Goal: Check status: Check status

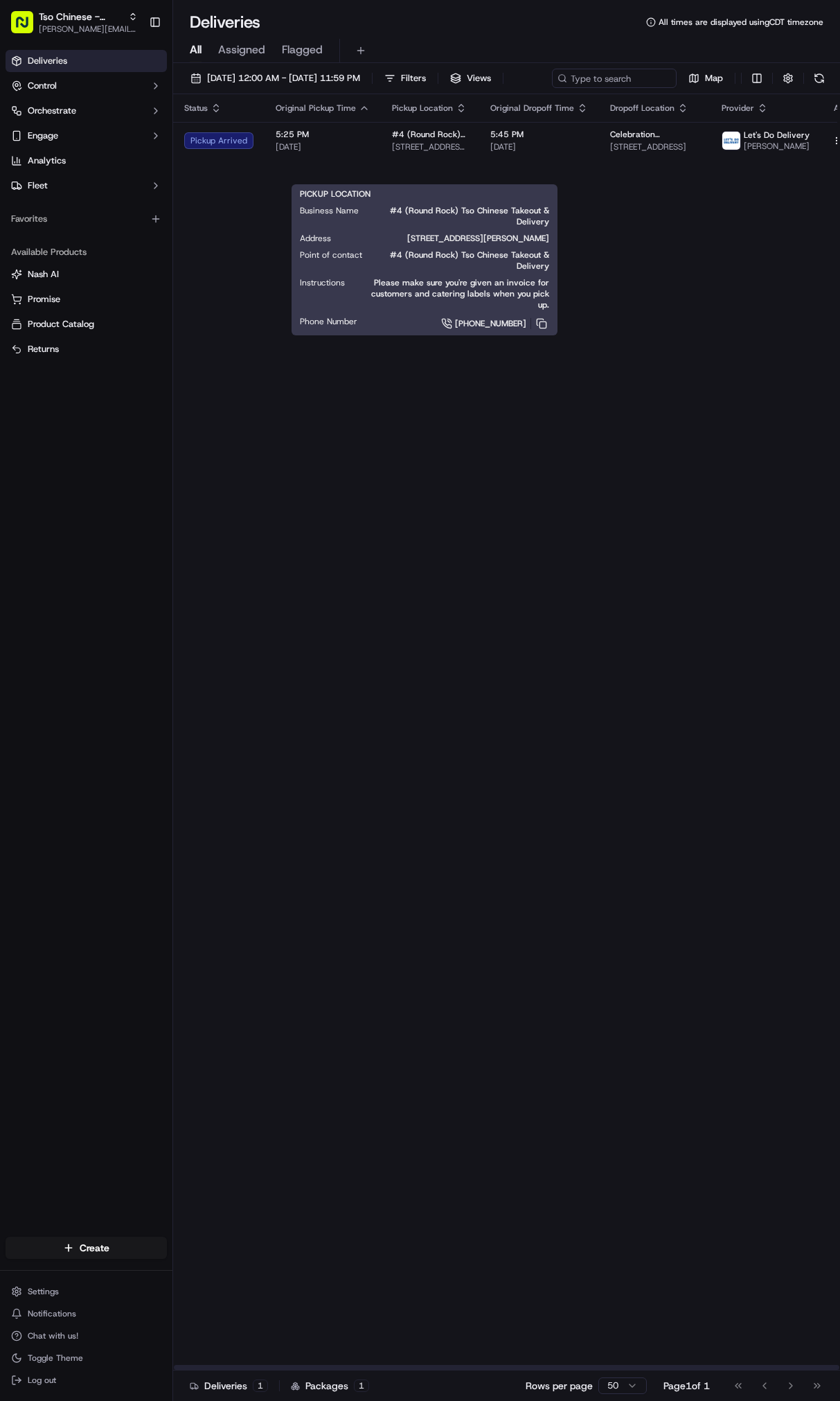
click at [446, 152] on span "[STREET_ADDRESS][PERSON_NAME]" at bounding box center [430, 146] width 77 height 11
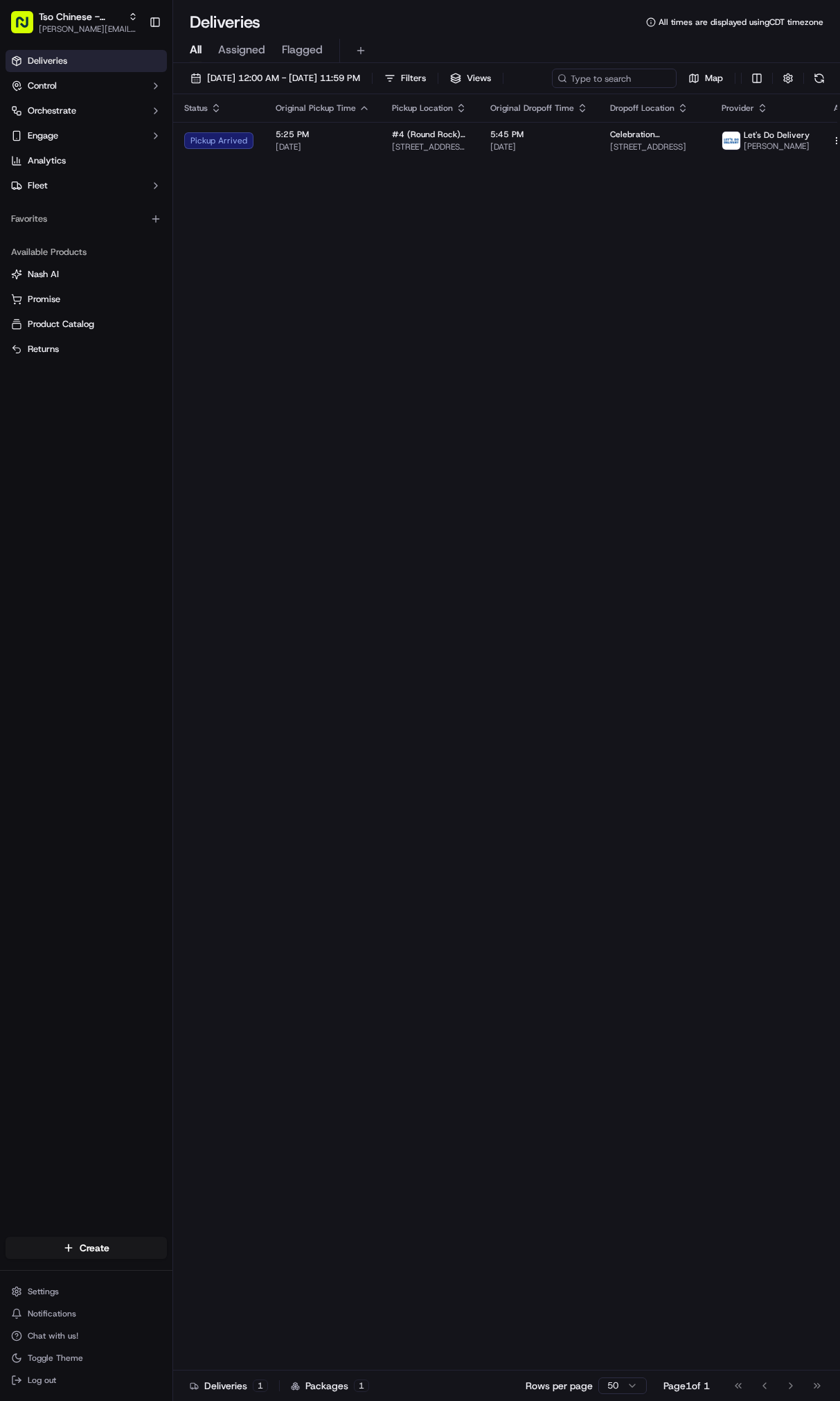
click at [177, 782] on body "Tso Chinese - Catering [PERSON_NAME][EMAIL_ADDRESS][DOMAIN_NAME] Toggle Sidebar…" at bounding box center [420, 700] width 840 height 1401
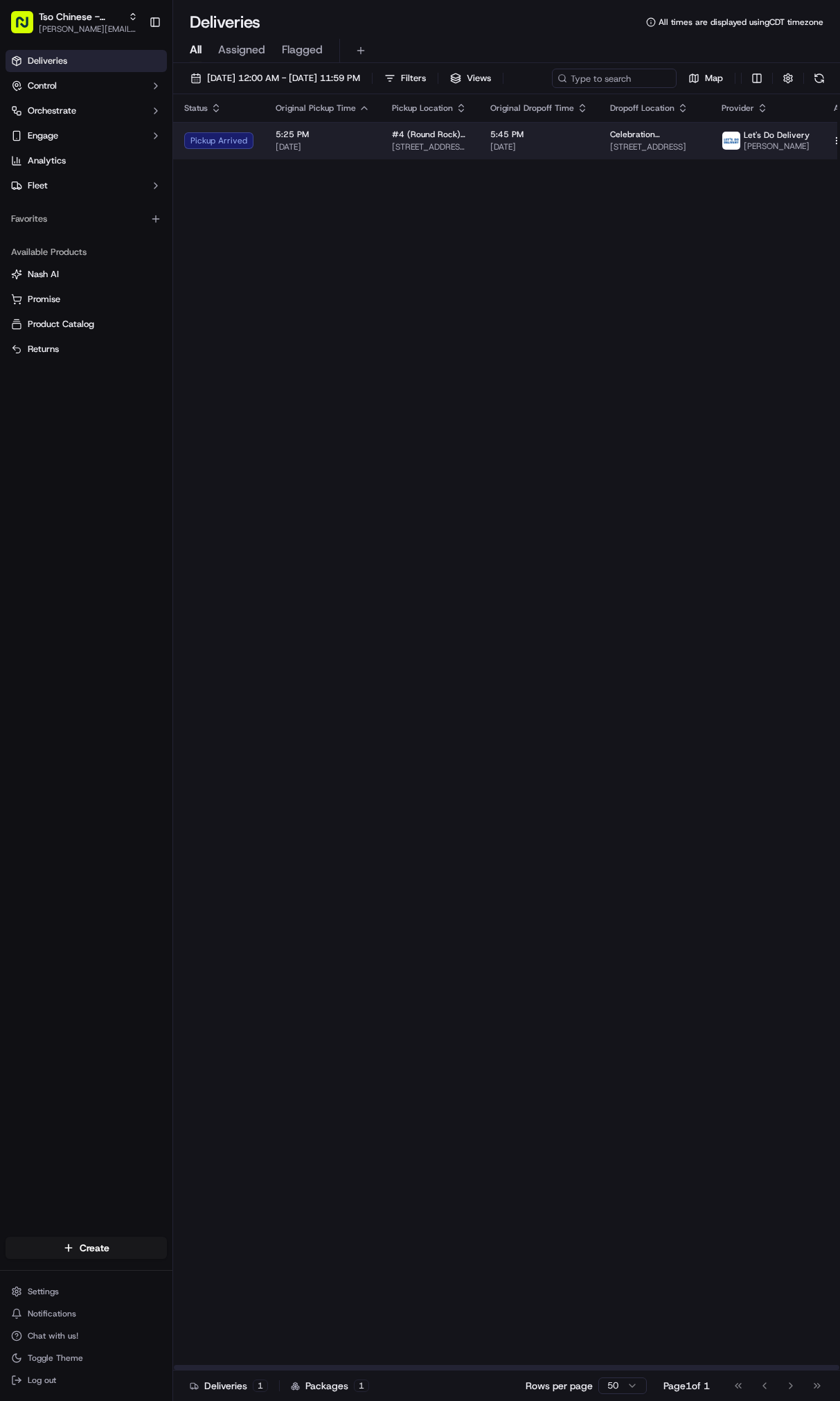
click at [366, 159] on td "5:25 PM [DATE]" at bounding box center [322, 140] width 116 height 37
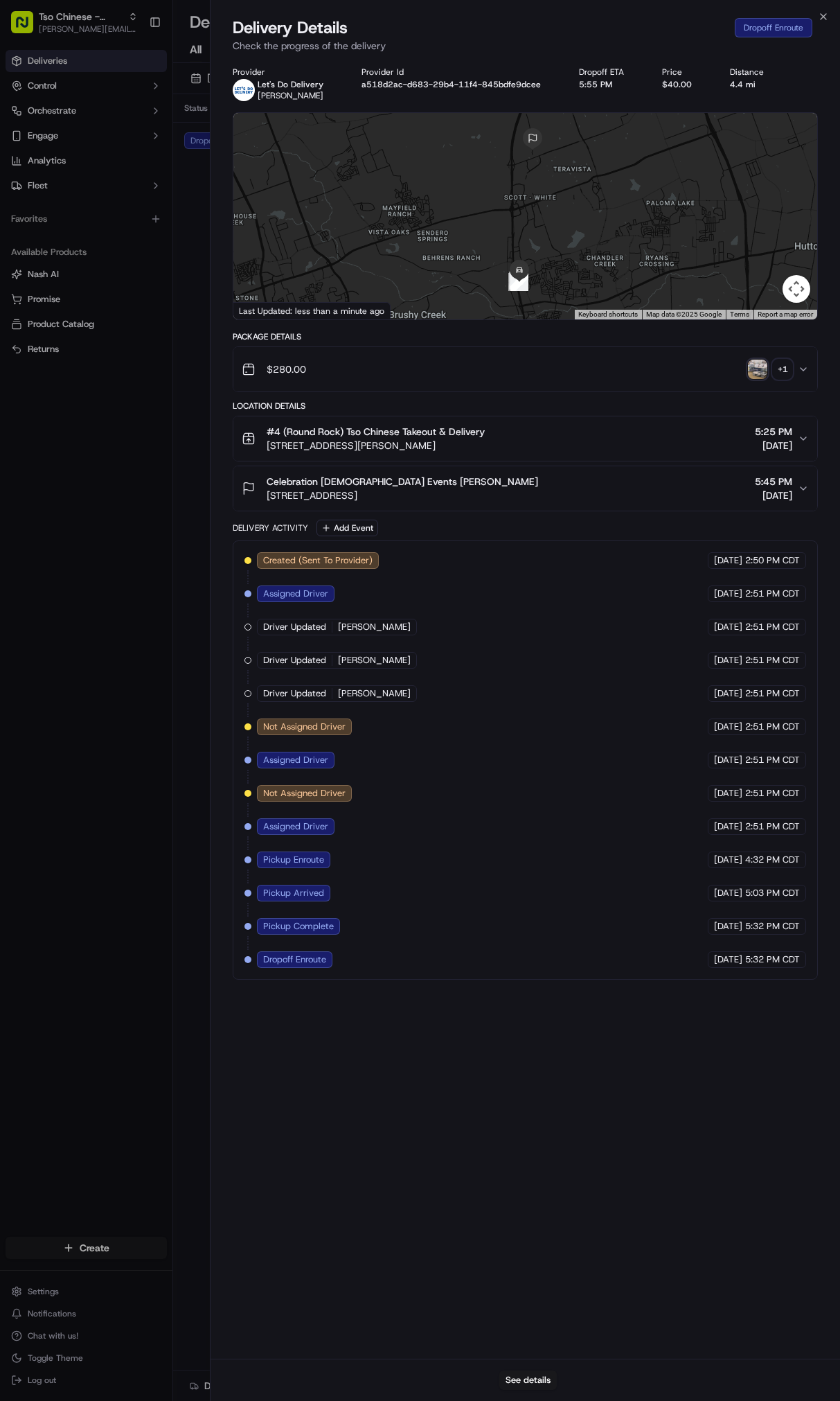
click at [171, 306] on body "Tso Chinese - Catering [PERSON_NAME][EMAIL_ADDRESS][DOMAIN_NAME] Toggle Sidebar…" at bounding box center [420, 700] width 840 height 1401
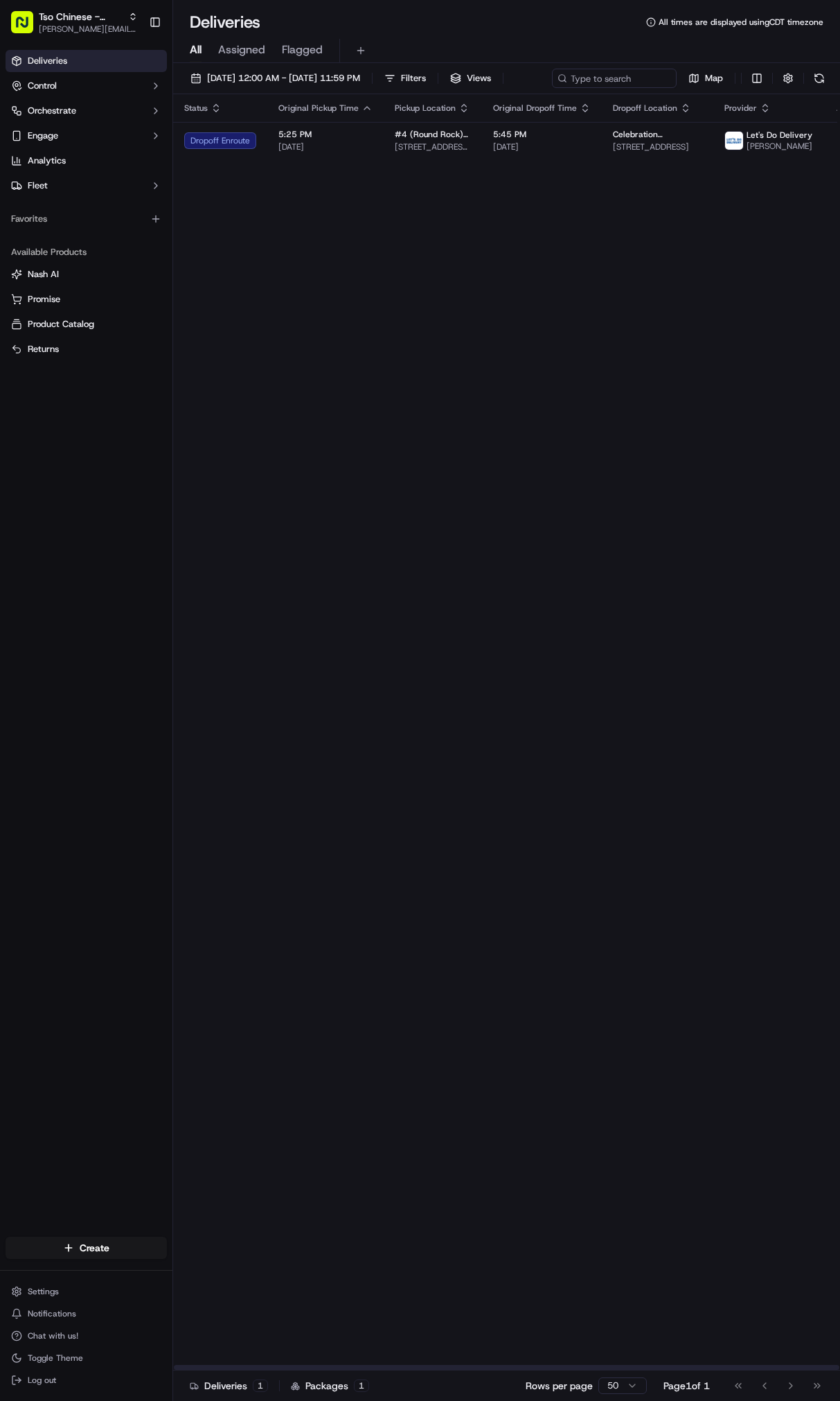
click at [509, 319] on div "Status Original Pickup Time Pickup Location Original Dropoff Time Dropoff Locat…" at bounding box center [524, 732] width 701 height 1276
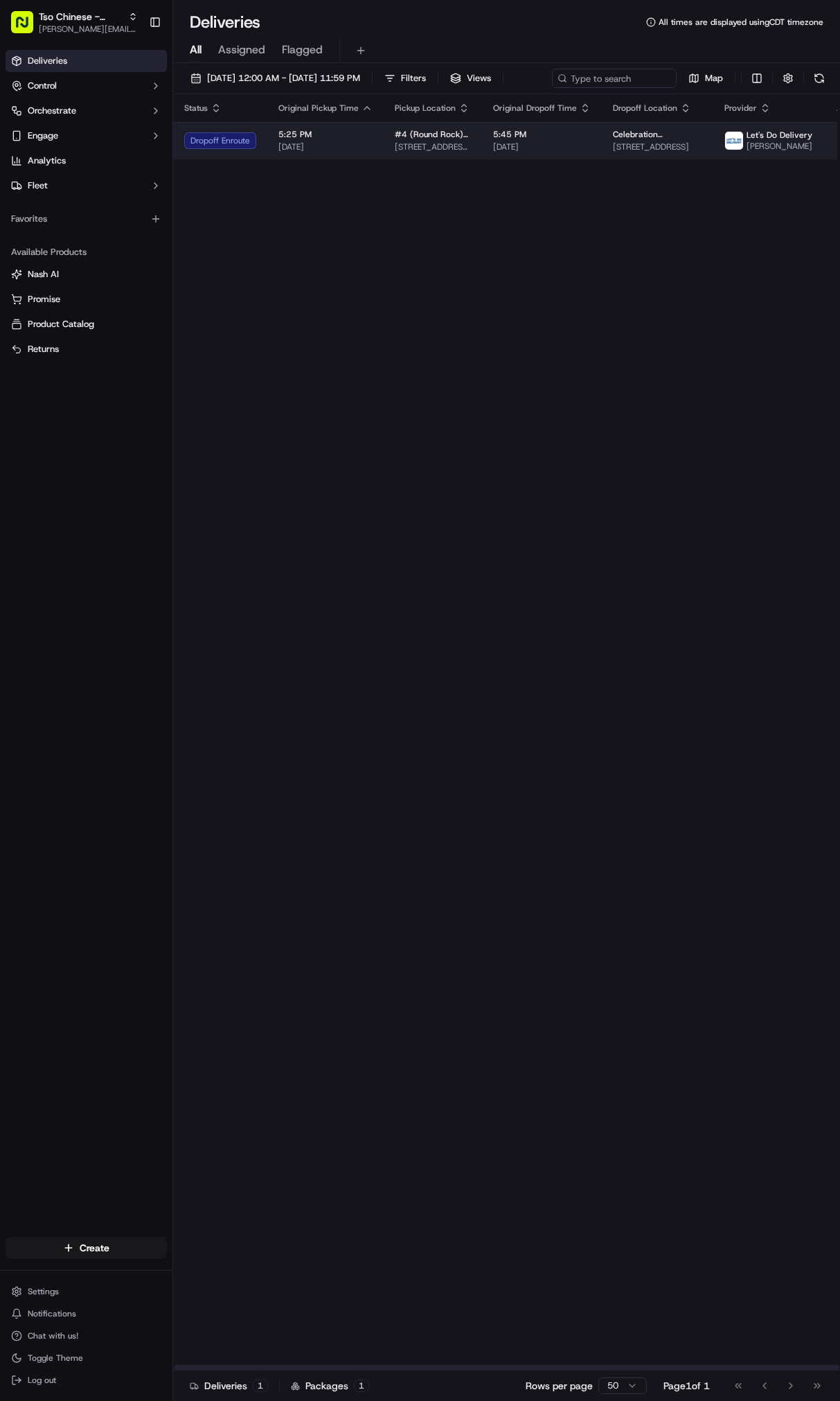
click at [345, 159] on td "5:25 PM [DATE]" at bounding box center [325, 140] width 116 height 37
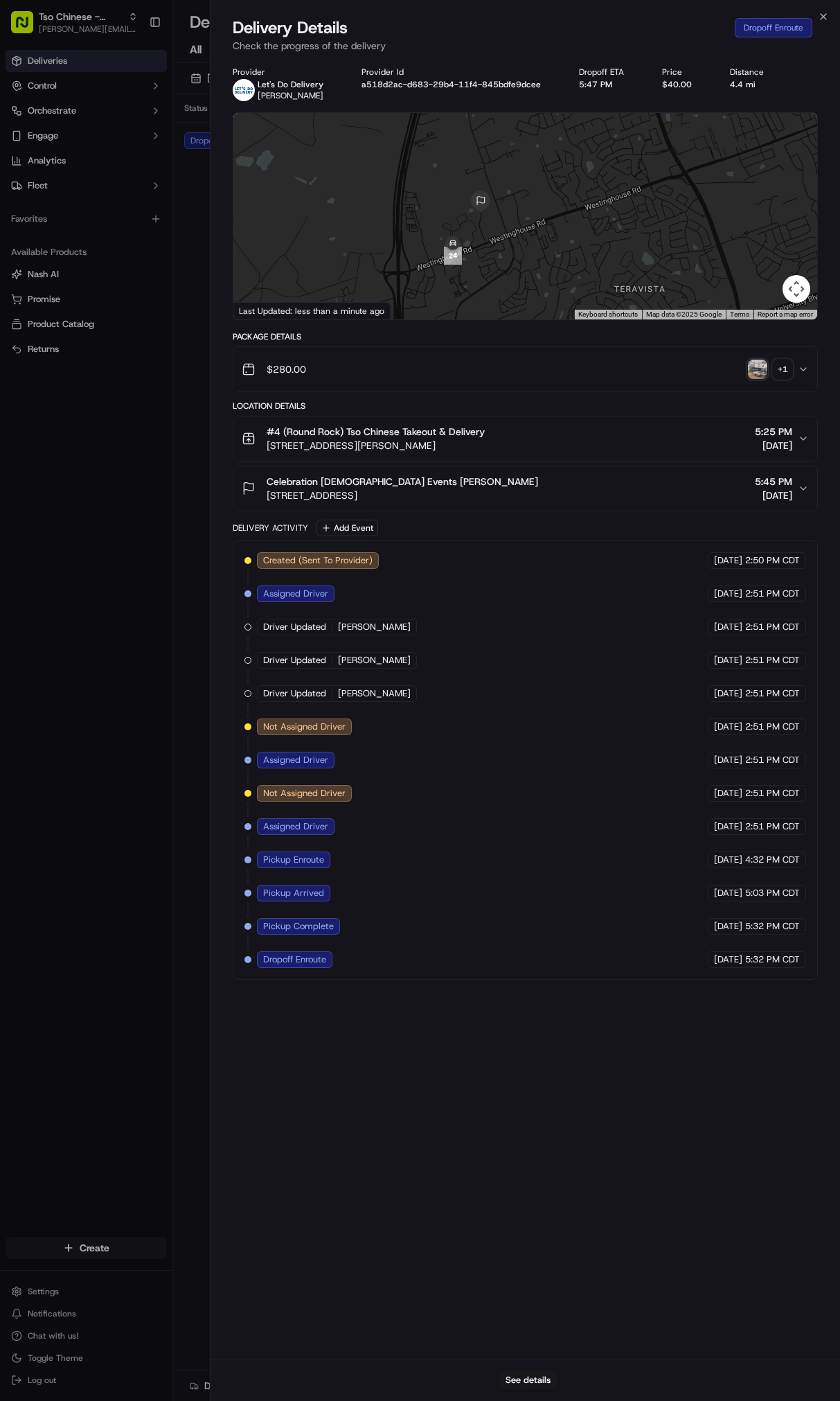
drag, startPoint x: 527, startPoint y: 177, endPoint x: 539, endPoint y: 287, distance: 110.7
click at [539, 287] on div at bounding box center [525, 216] width 584 height 207
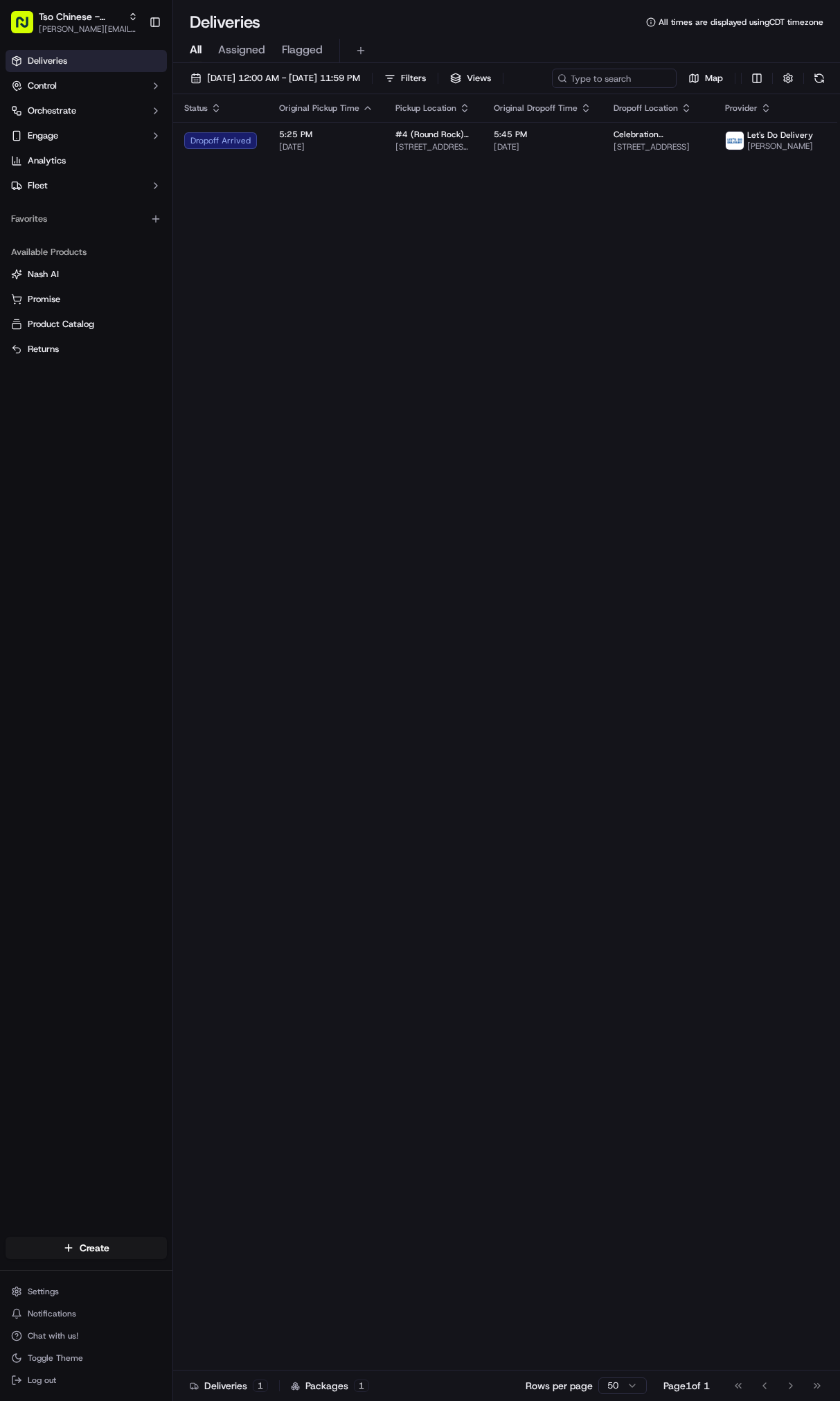
click at [122, 527] on body "Tso Chinese - Catering [PERSON_NAME][EMAIL_ADDRESS][DOMAIN_NAME] Toggle Sidebar…" at bounding box center [420, 700] width 840 height 1401
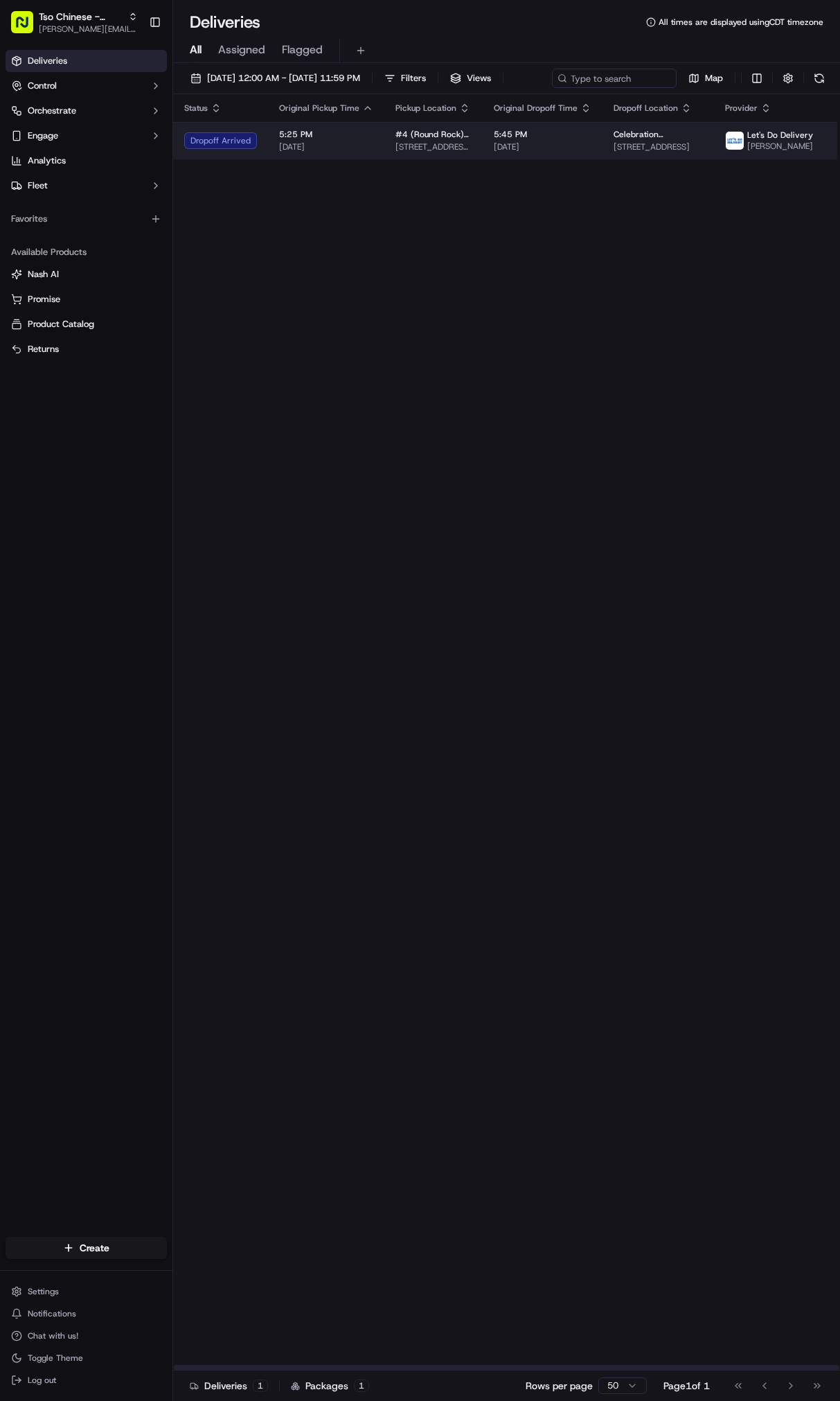
click at [315, 157] on td "5:25 PM [DATE]" at bounding box center [326, 140] width 116 height 37
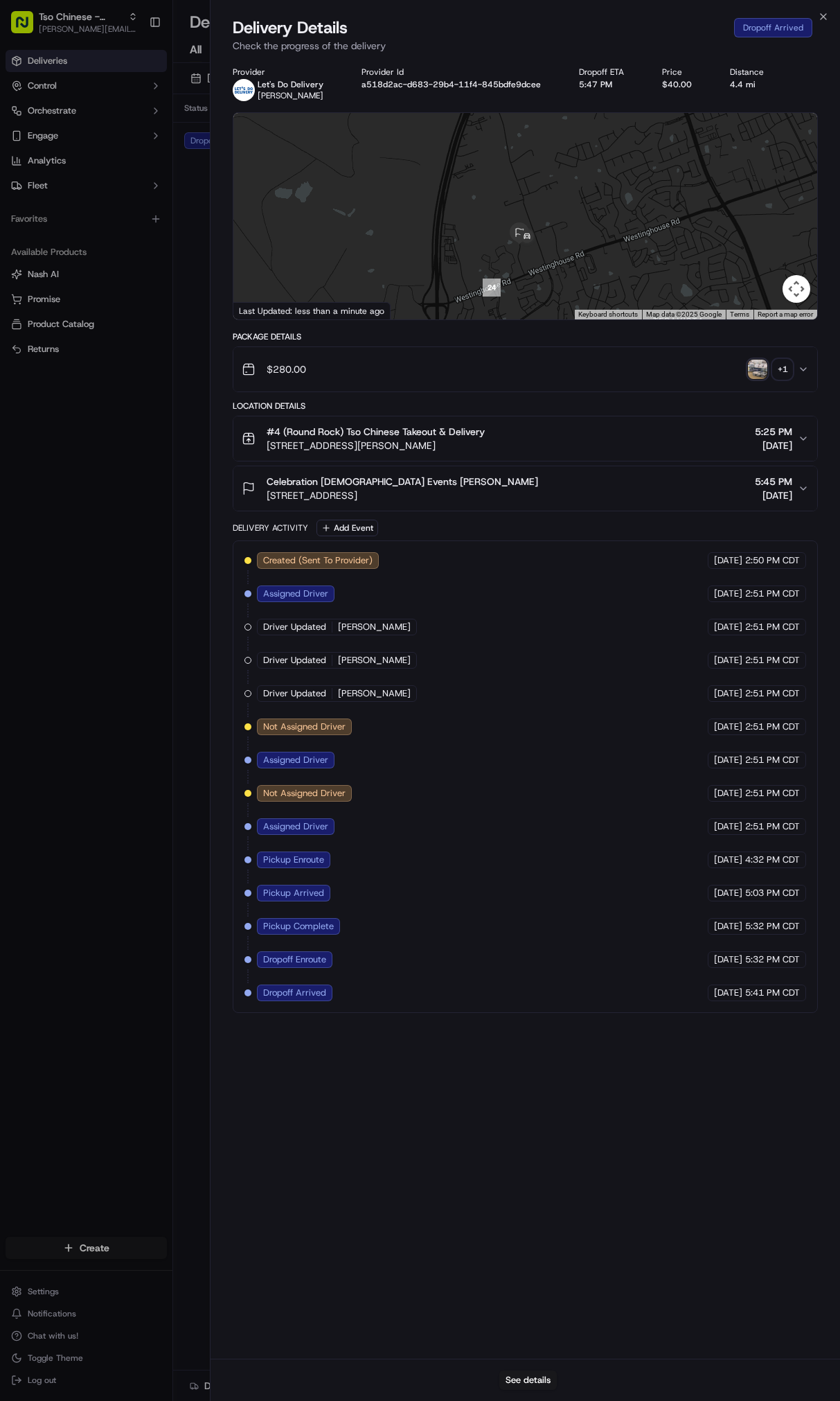
drag, startPoint x: 536, startPoint y: 168, endPoint x: 646, endPoint y: 427, distance: 281.4
click at [646, 319] on div "1 2 3 4 5 6 7 8 9 10 11 12 13 14 15 16 17 18 19 20 21 22 23 24" at bounding box center [525, 216] width 584 height 207
drag, startPoint x: 491, startPoint y: 237, endPoint x: 513, endPoint y: 277, distance: 45.7
click at [513, 277] on div at bounding box center [525, 216] width 584 height 207
click at [98, 446] on body "Tso Chinese - Catering [PERSON_NAME][EMAIL_ADDRESS][DOMAIN_NAME] Toggle Sidebar…" at bounding box center [420, 700] width 840 height 1401
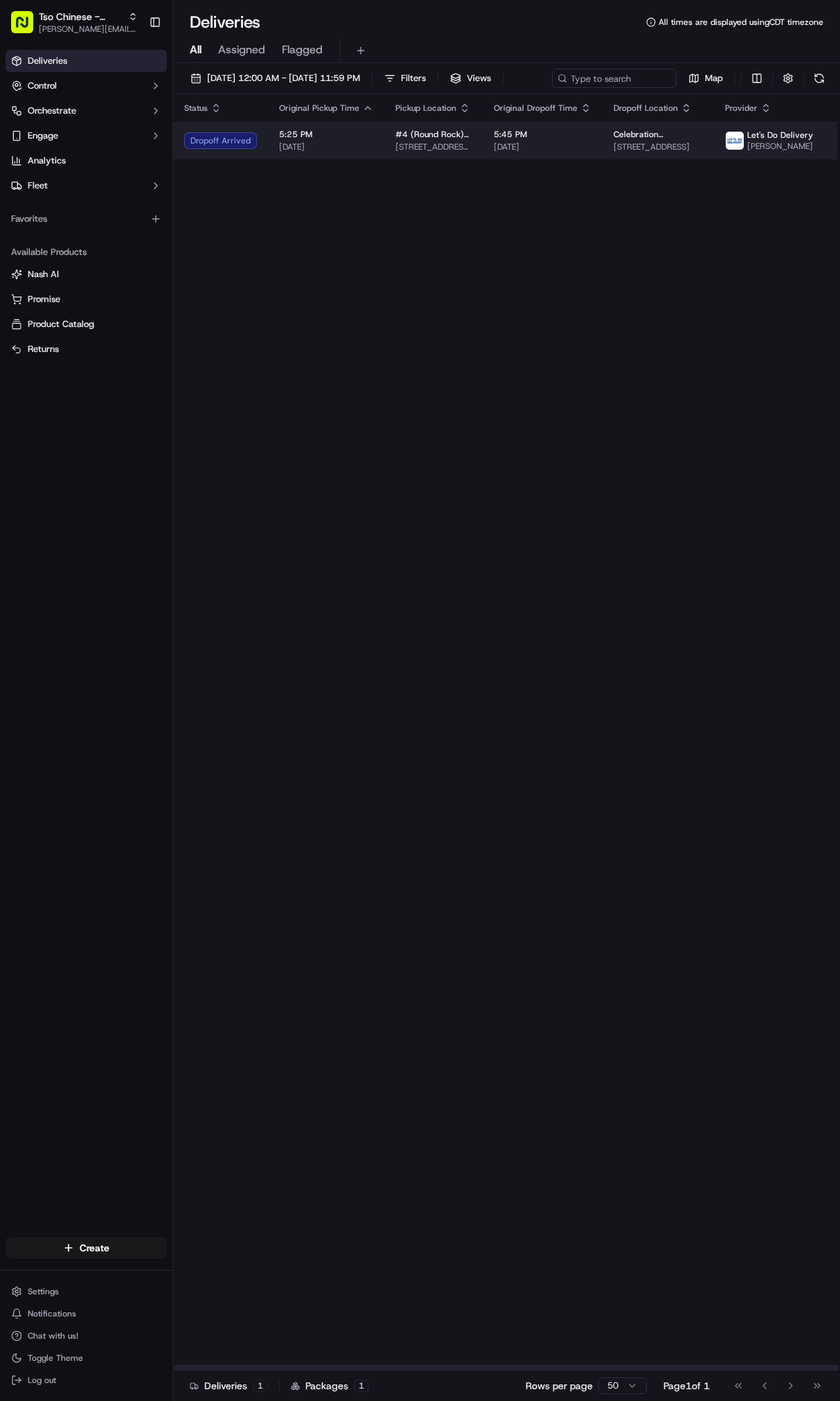
click at [312, 152] on span "[DATE]" at bounding box center [326, 146] width 94 height 11
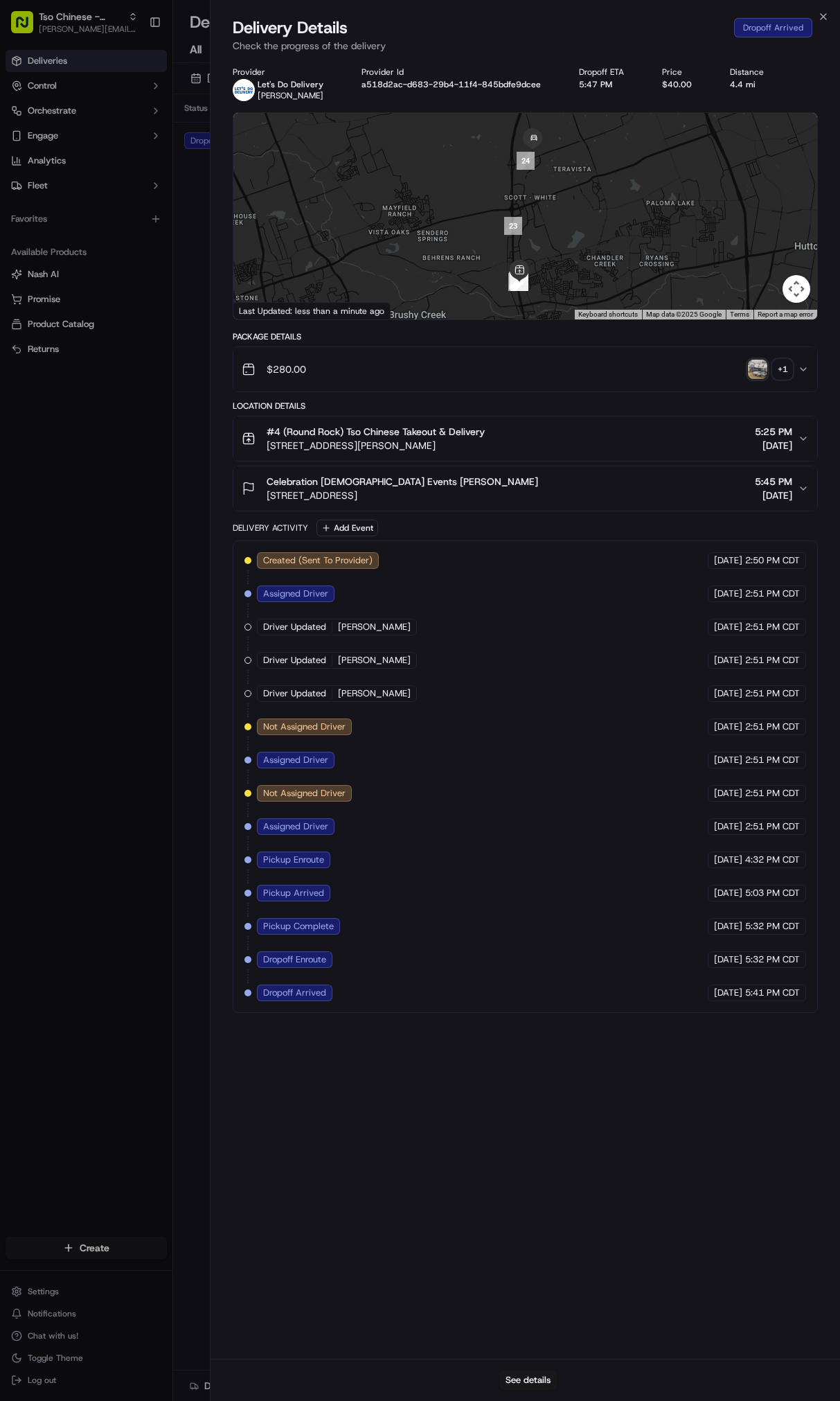
click at [758, 362] on img "button" at bounding box center [758, 369] width 20 height 20
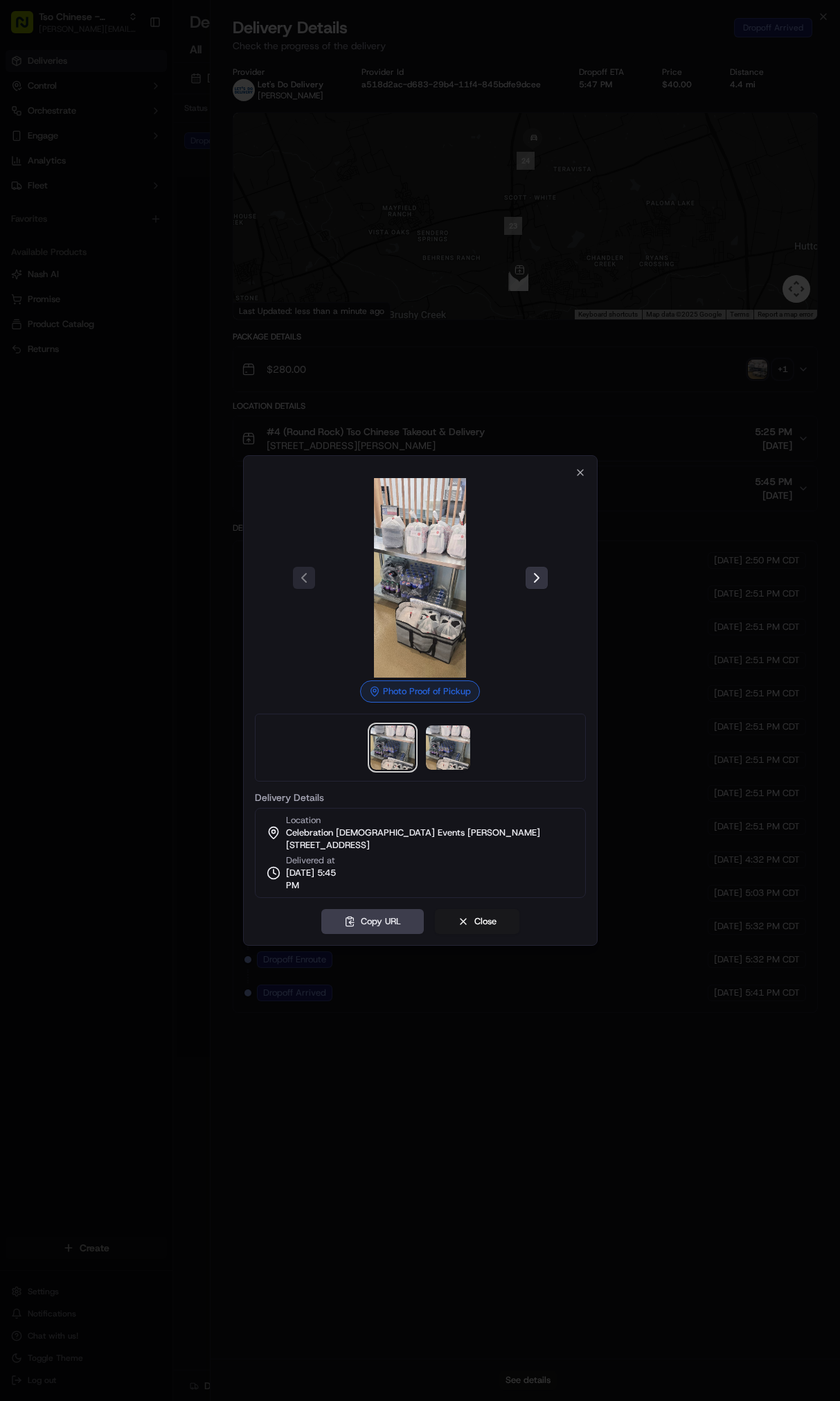
click at [539, 578] on button at bounding box center [536, 578] width 22 height 22
click at [487, 912] on button "Close" at bounding box center [476, 921] width 84 height 25
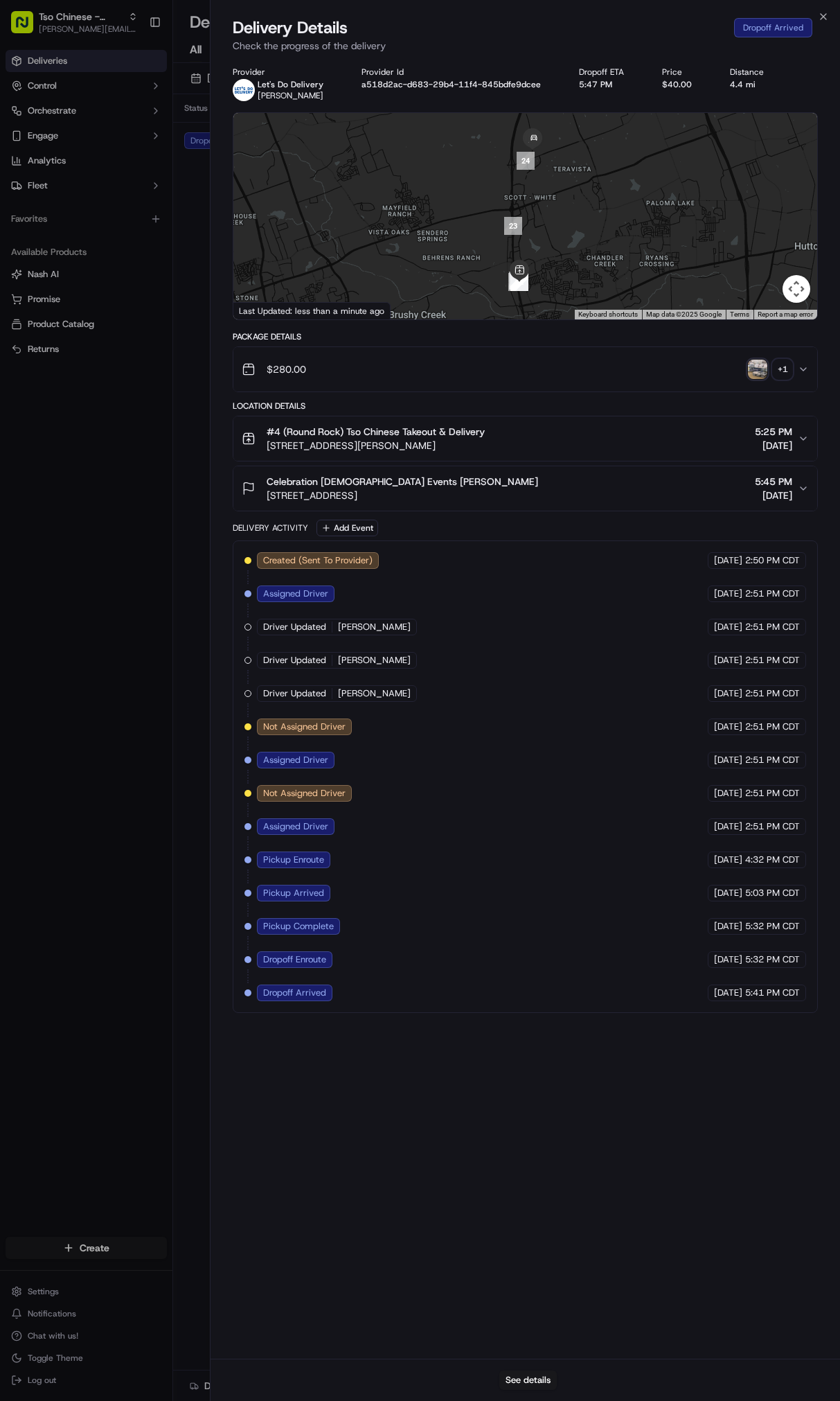
click at [726, 373] on div "$280.00 + 1" at bounding box center [519, 369] width 556 height 28
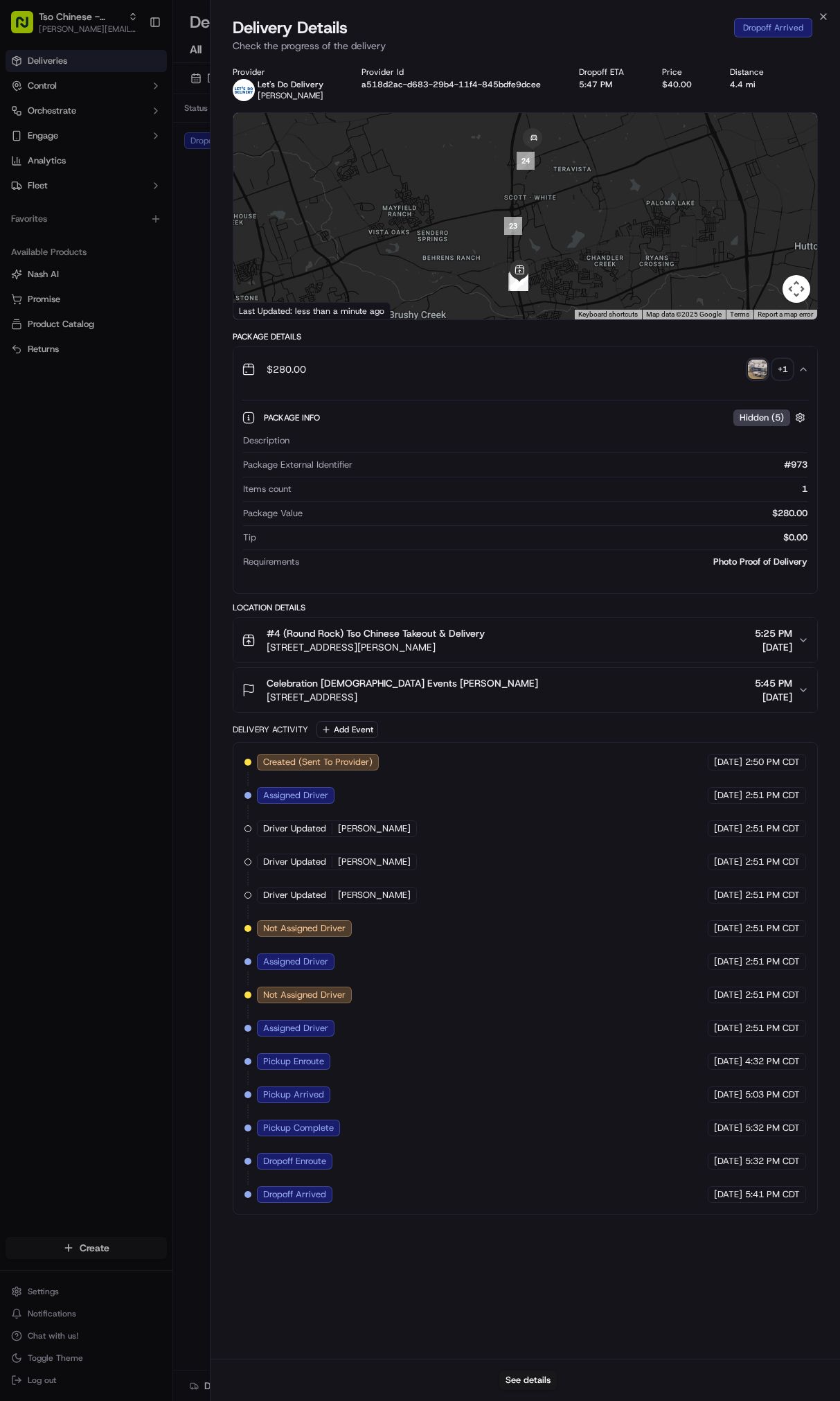
click at [765, 375] on img "button" at bounding box center [758, 369] width 20 height 20
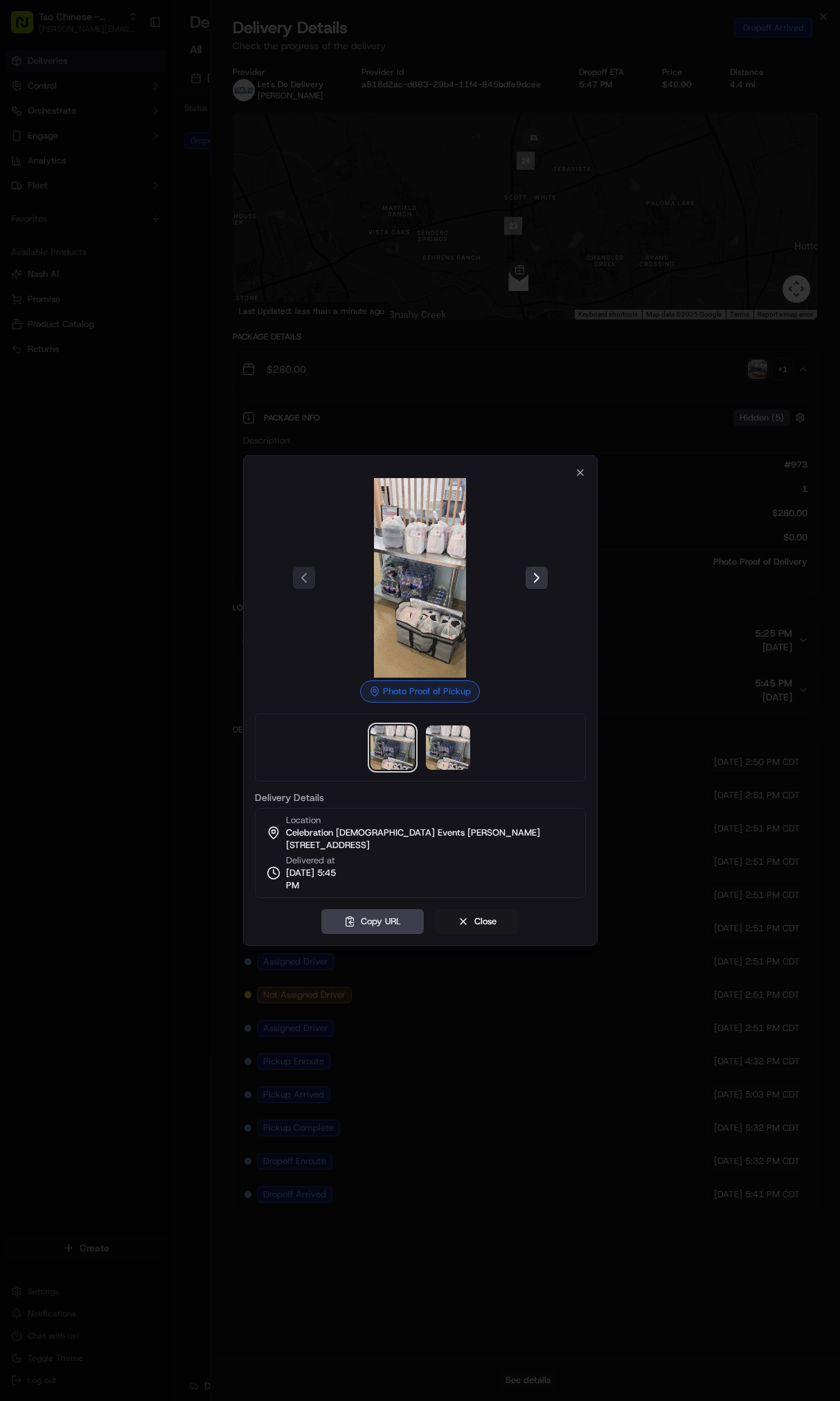
click at [530, 582] on button at bounding box center [536, 578] width 22 height 22
click at [659, 549] on div at bounding box center [420, 700] width 840 height 1401
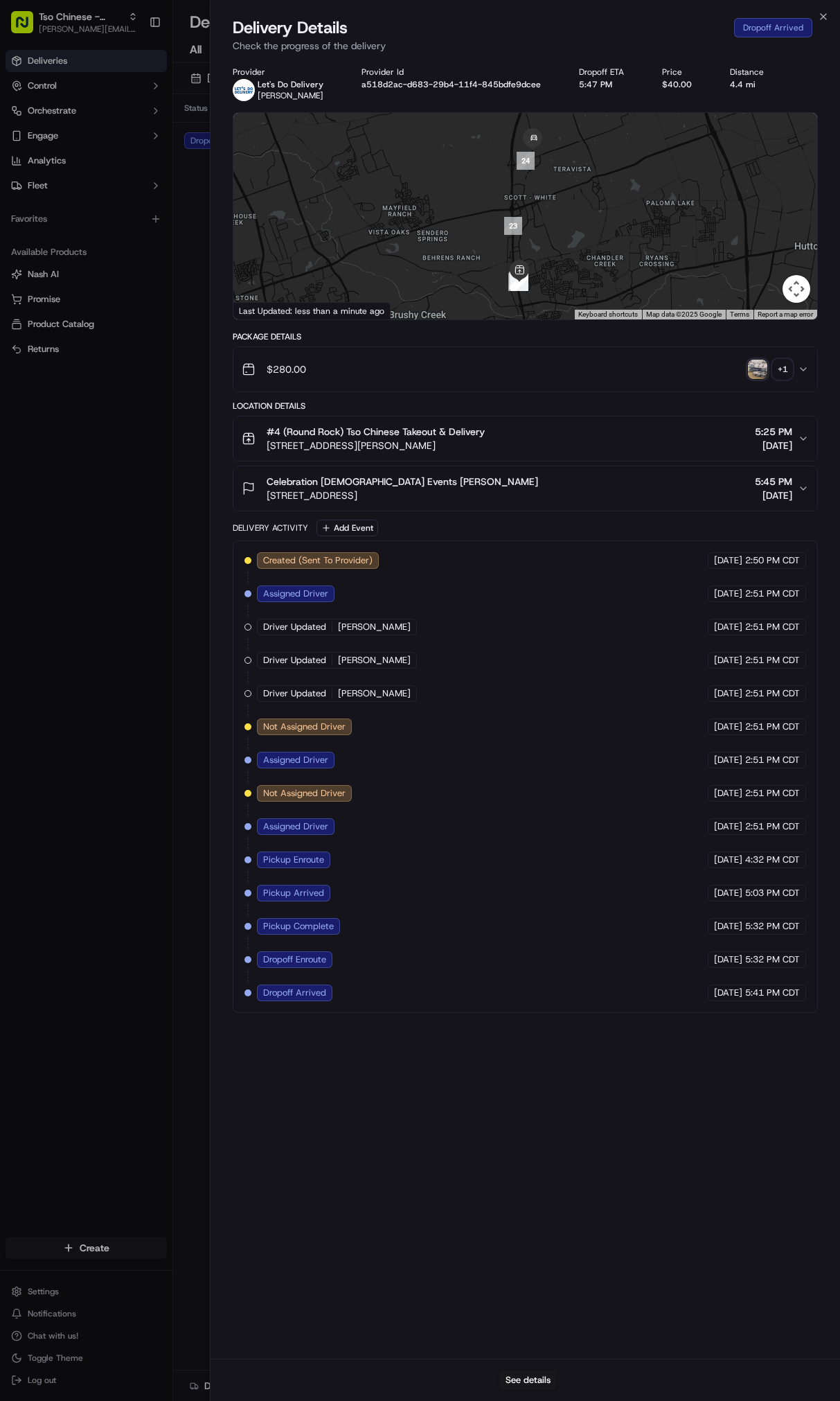
click at [120, 431] on body "Tso Chinese - Catering [PERSON_NAME][EMAIL_ADDRESS][DOMAIN_NAME] Toggle Sidebar…" at bounding box center [420, 700] width 840 height 1401
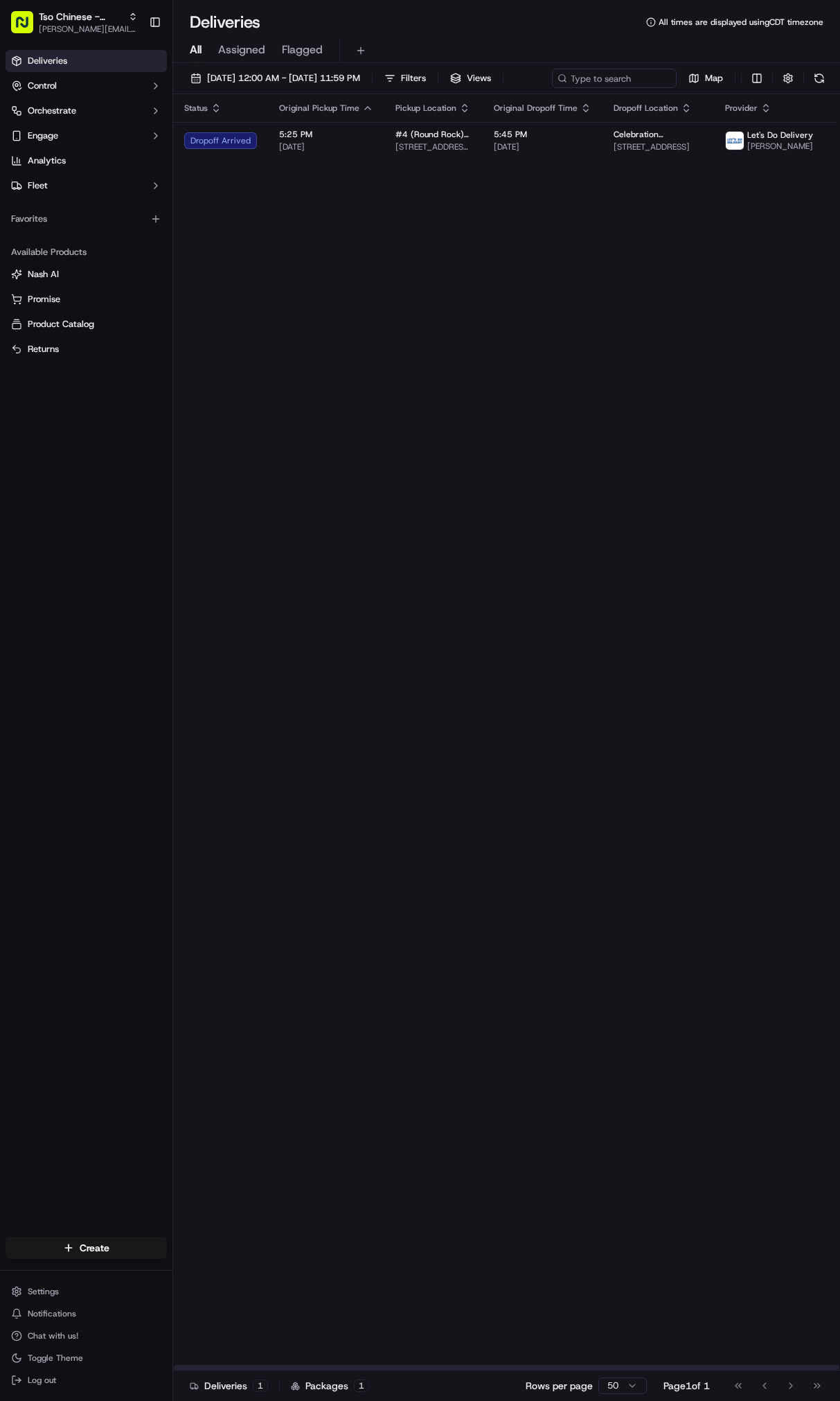
click at [366, 198] on div "Status Original Pickup Time Pickup Location Original Dropoff Time Dropoff Locat…" at bounding box center [525, 732] width 702 height 1276
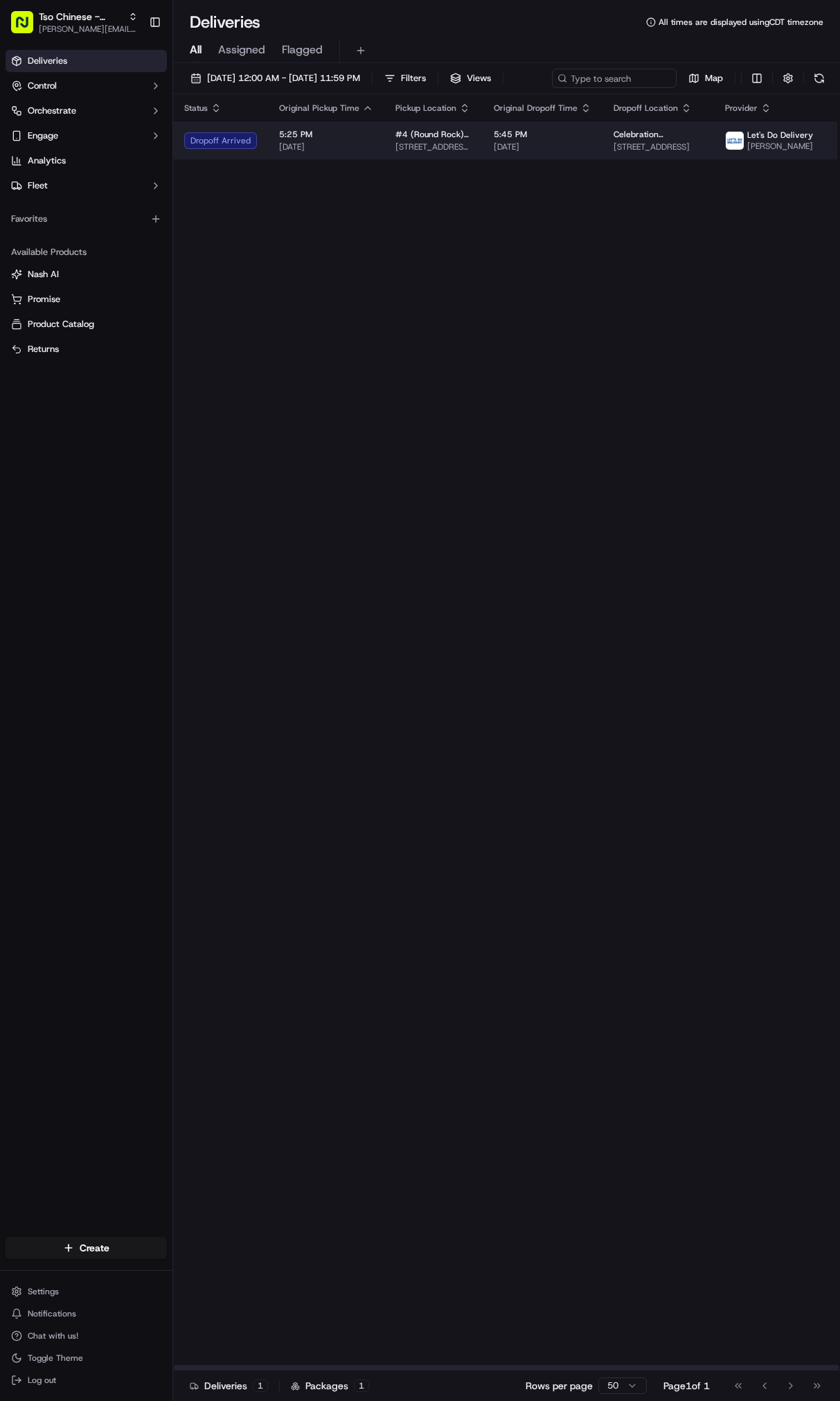
click at [384, 159] on td "#4 (Round Rock) Tso Chinese Takeout & Delivery [STREET_ADDRESS][PERSON_NAME]" at bounding box center [434, 140] width 99 height 37
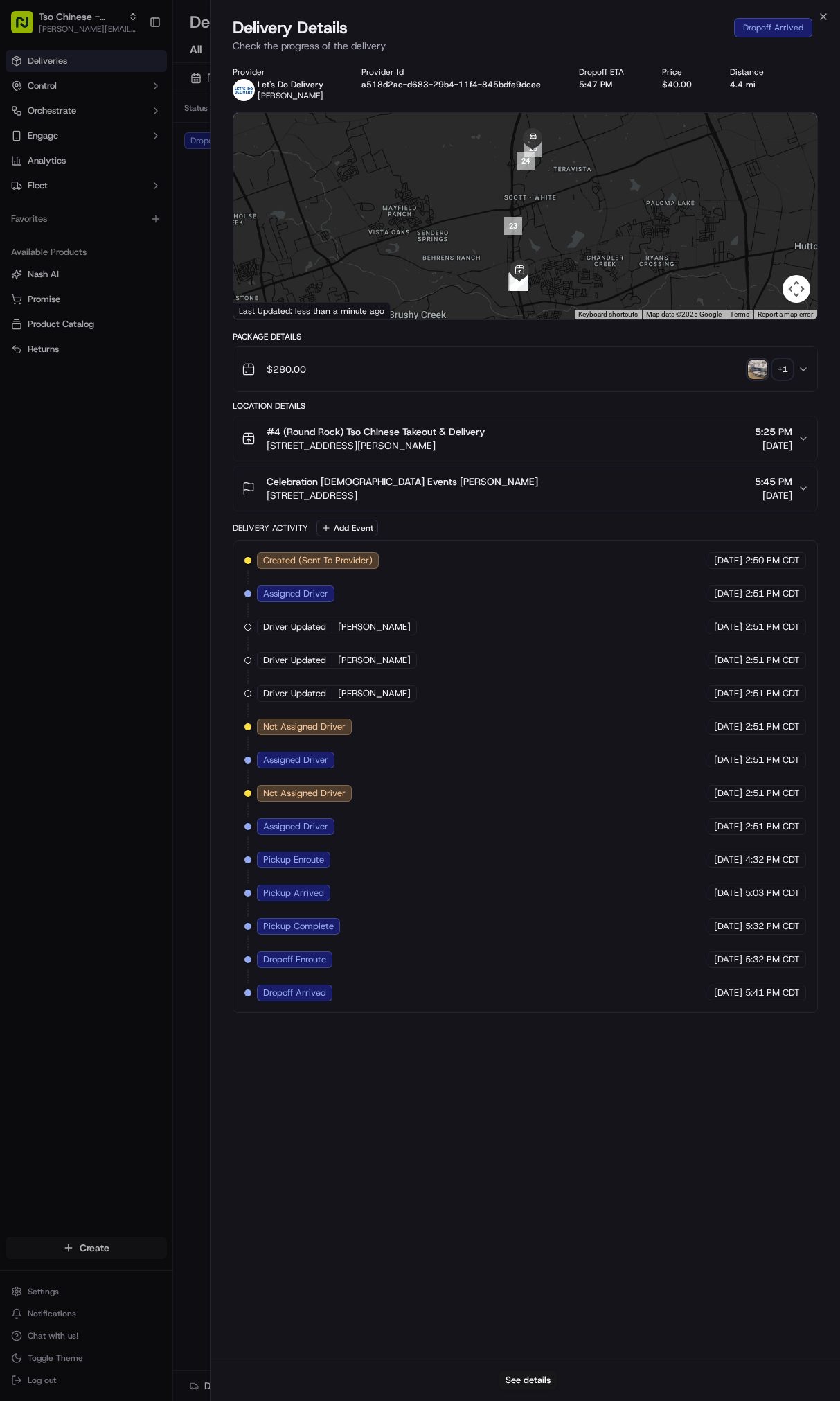
click at [754, 368] on img "button" at bounding box center [758, 369] width 20 height 20
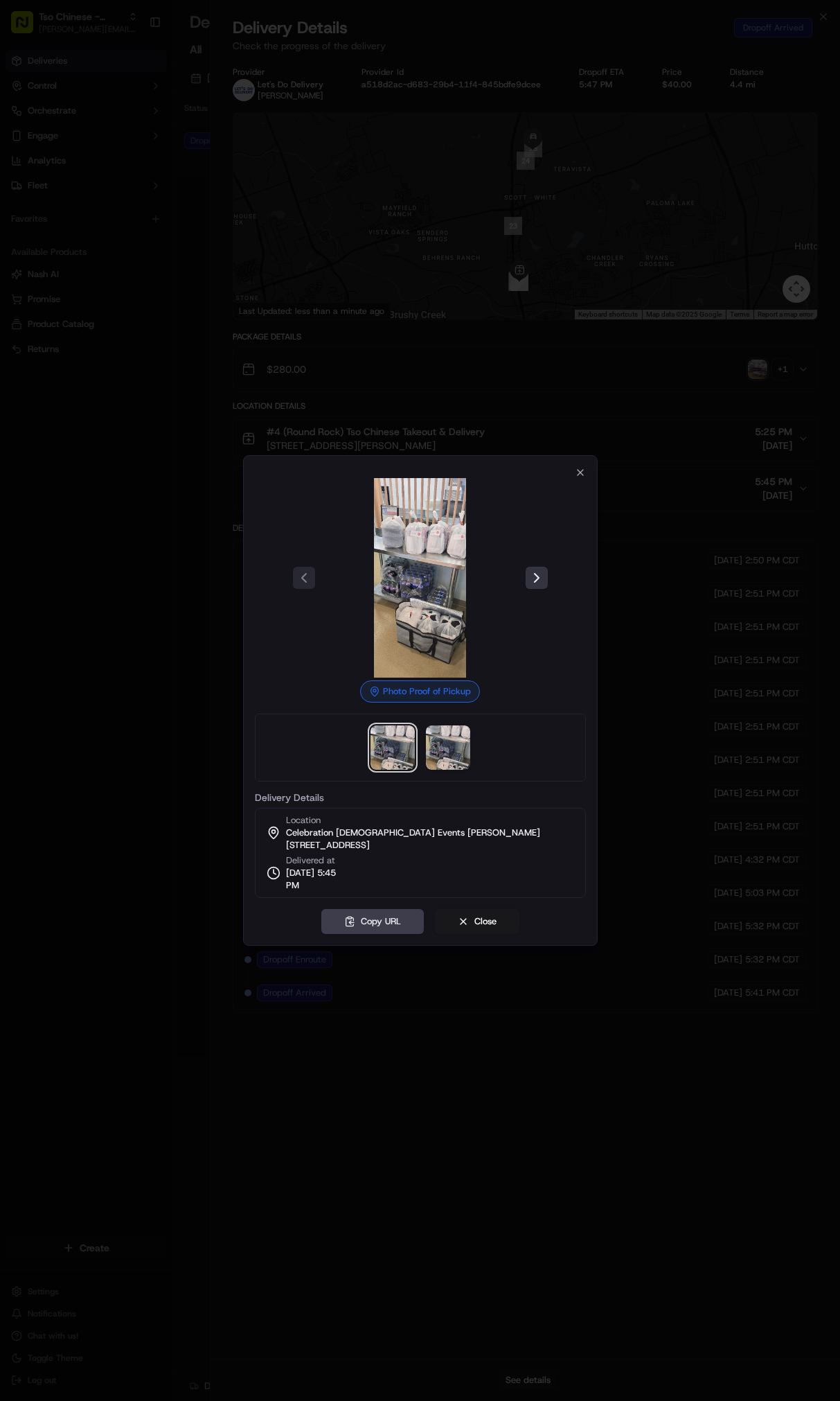
click at [539, 568] on button at bounding box center [536, 578] width 22 height 22
click at [158, 646] on div at bounding box center [420, 700] width 840 height 1401
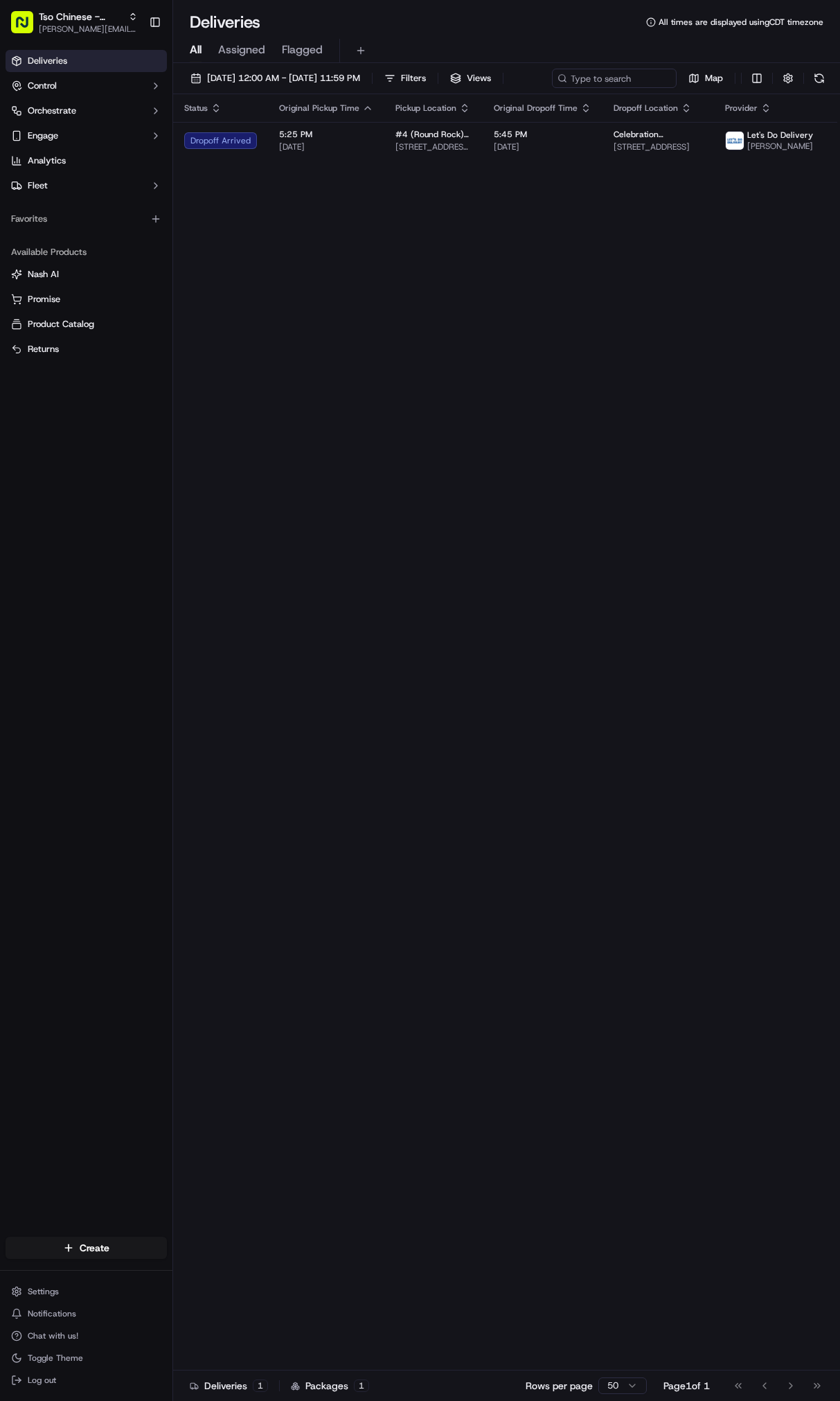
click at [173, 632] on body "Tso Chinese - Catering [PERSON_NAME][EMAIL_ADDRESS][DOMAIN_NAME] Toggle Sidebar…" at bounding box center [420, 700] width 840 height 1401
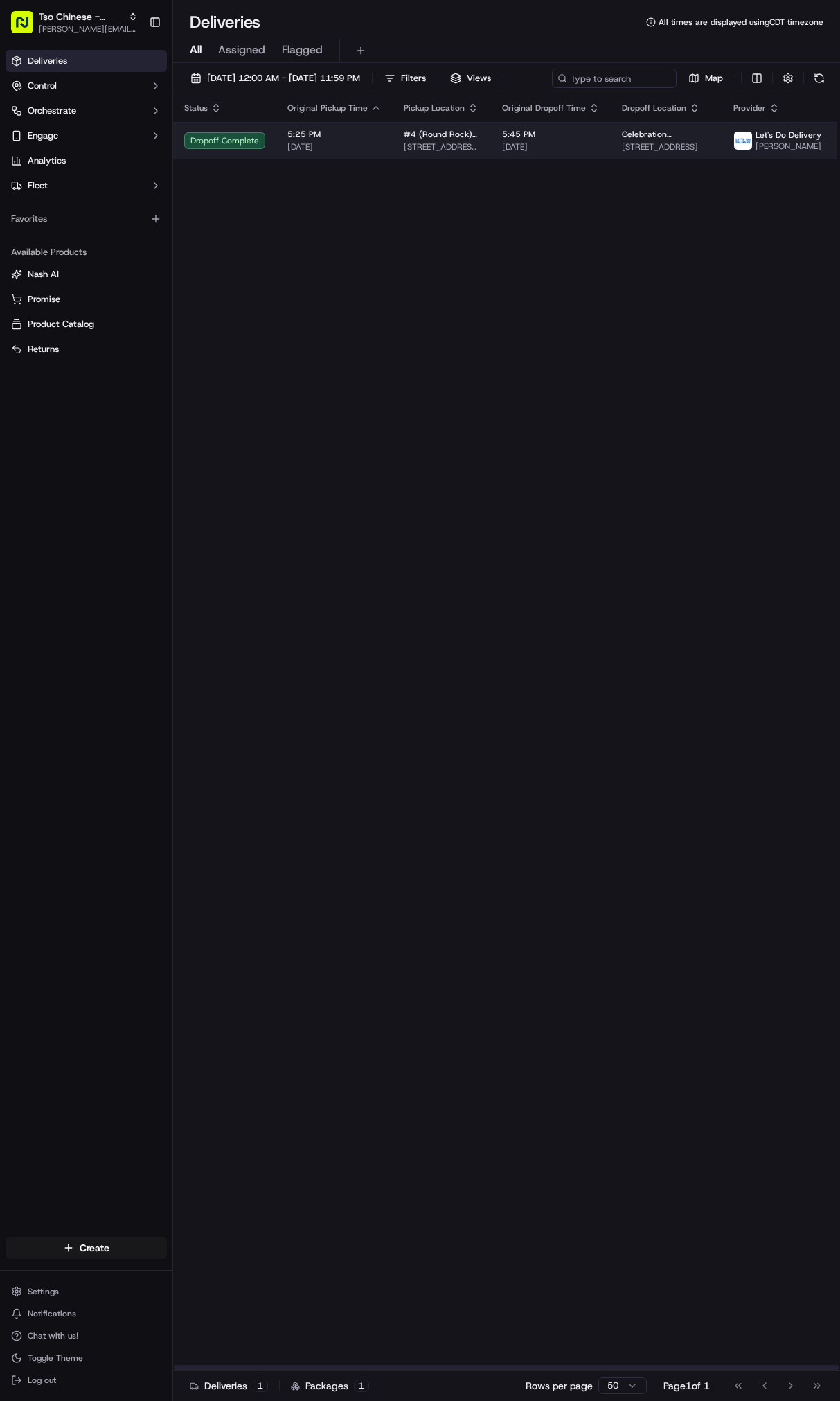
click at [358, 152] on span "[DATE]" at bounding box center [334, 146] width 94 height 11
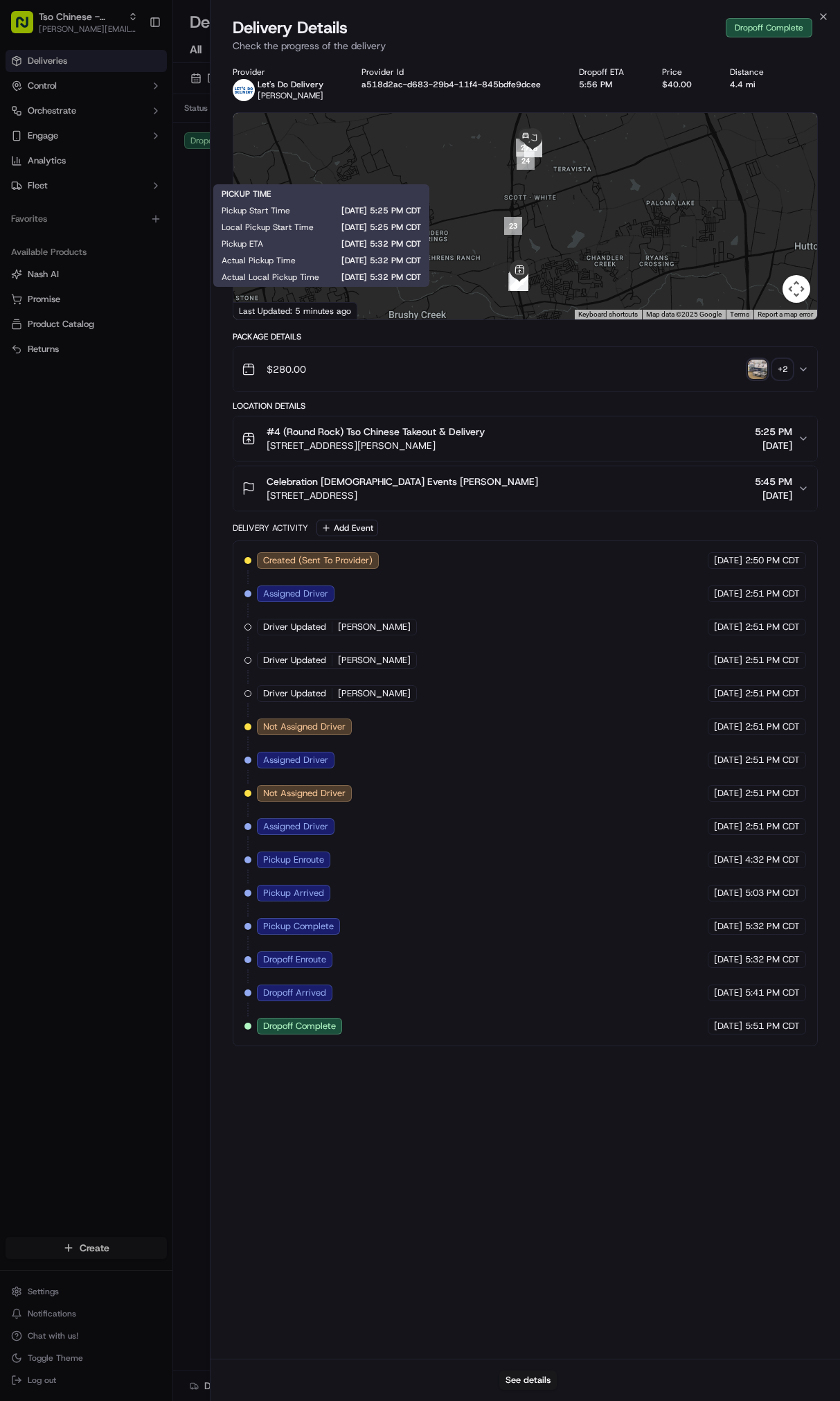
click at [756, 375] on img "button" at bounding box center [758, 369] width 20 height 20
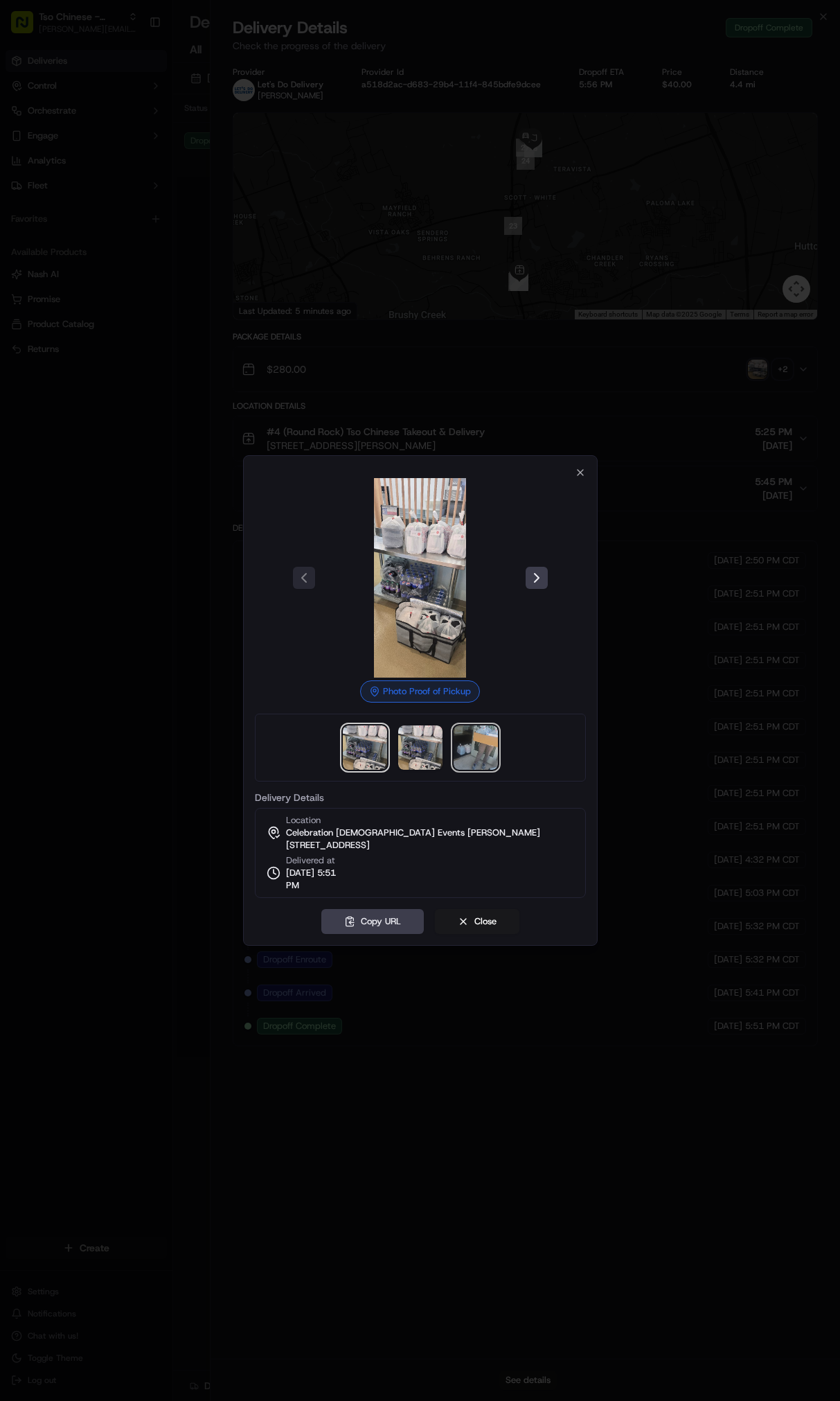
click at [484, 733] on img at bounding box center [475, 748] width 44 height 44
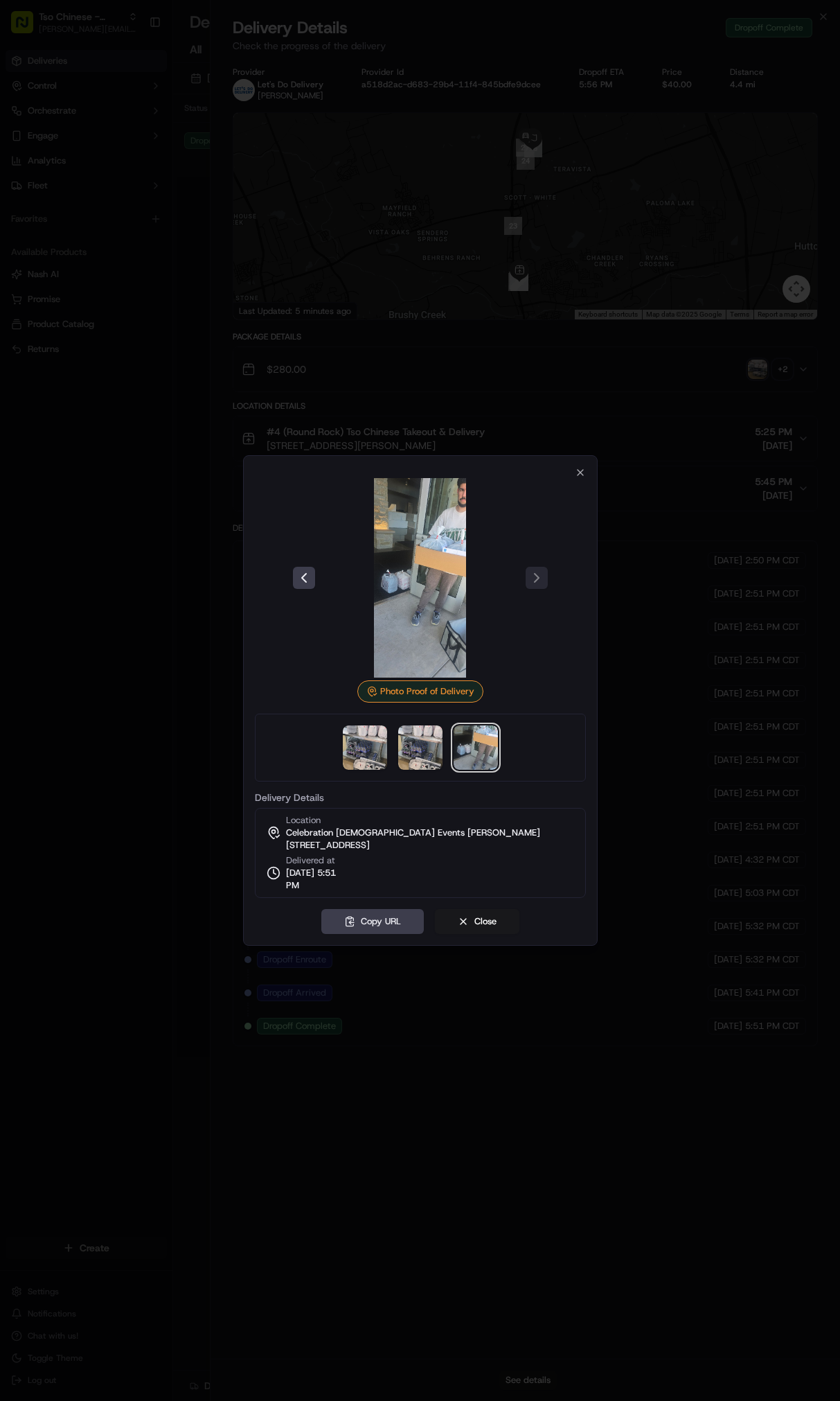
click at [433, 579] on img at bounding box center [420, 578] width 200 height 200
click at [390, 913] on button "Copy URL" at bounding box center [372, 921] width 103 height 25
click at [475, 920] on button "Close" at bounding box center [476, 921] width 84 height 25
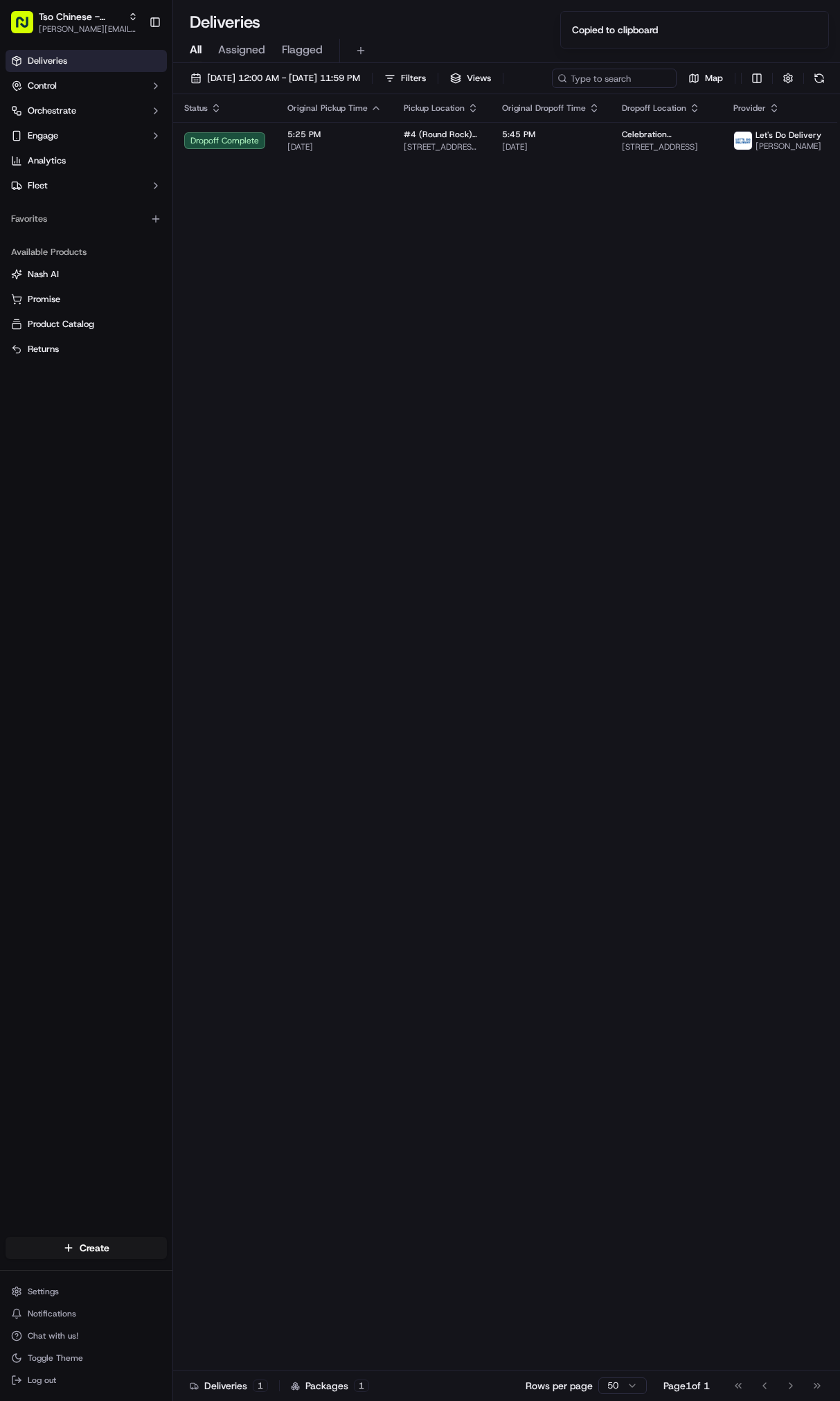
drag, startPoint x: 118, startPoint y: 752, endPoint x: 135, endPoint y: 758, distance: 18.0
click at [122, 754] on body "Tso Chinese - Catering [PERSON_NAME][EMAIL_ADDRESS][DOMAIN_NAME] Toggle Sidebar…" at bounding box center [420, 700] width 840 height 1401
click at [606, 293] on div "Status Original Pickup Time Pickup Location Original Dropoff Time Dropoff Locat…" at bounding box center [529, 732] width 711 height 1276
click at [651, 282] on div "Status Original Pickup Time Pickup Location Original Dropoff Time Dropoff Locat…" at bounding box center [529, 732] width 711 height 1276
